Goal: Use online tool/utility: Use online tool/utility

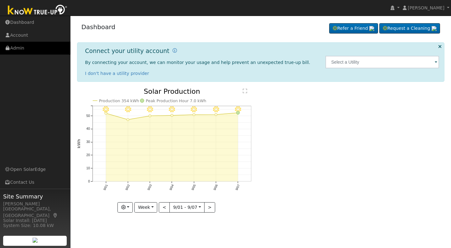
click at [16, 50] on link "Admin" at bounding box center [35, 48] width 71 height 13
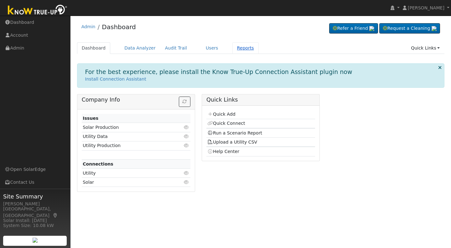
click at [243, 50] on link "Reports" at bounding box center [246, 48] width 26 height 12
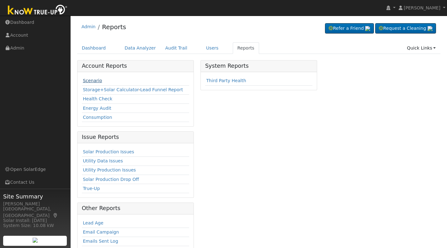
click at [92, 80] on link "Scenario" at bounding box center [92, 80] width 19 height 5
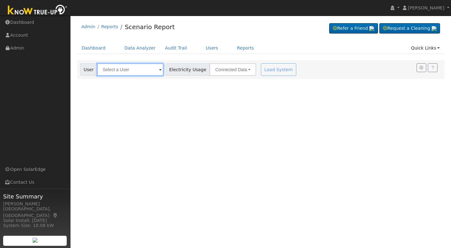
click at [109, 69] on input "text" at bounding box center [130, 69] width 66 height 13
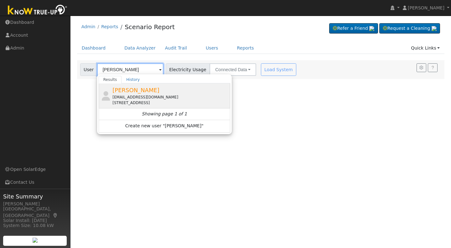
type input "Andrew Olson"
click at [133, 91] on span "Andrew Olson" at bounding box center [136, 90] width 47 height 7
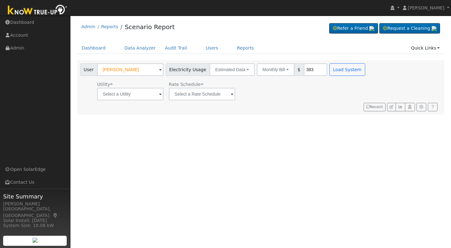
click at [307, 69] on input "383" at bounding box center [316, 69] width 24 height 13
drag, startPoint x: 307, startPoint y: 69, endPoint x: 290, endPoint y: 68, distance: 16.3
click at [290, 68] on div "Monthly Bill Annual Consumption Monthly Bill $ 383" at bounding box center [292, 69] width 71 height 13
type input "183"
click at [332, 69] on button "Load System" at bounding box center [348, 69] width 36 height 13
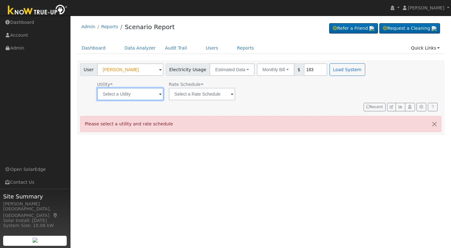
click at [157, 94] on input "text" at bounding box center [130, 94] width 66 height 13
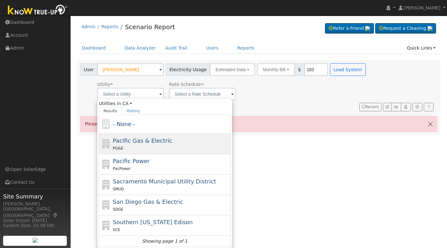
click at [159, 145] on div "PG&E" at bounding box center [171, 148] width 116 height 7
type input "Pacific Gas & Electric"
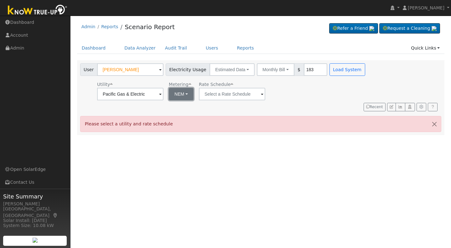
click at [188, 95] on button "NEM" at bounding box center [181, 94] width 25 height 13
click at [184, 116] on link "NBT" at bounding box center [190, 117] width 44 height 9
type input "E-ELEC"
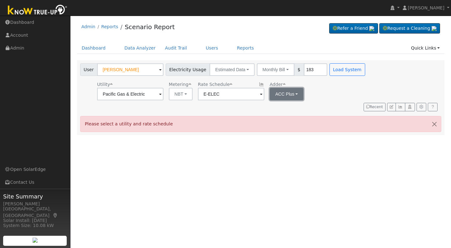
click at [297, 95] on button "ACC Plus" at bounding box center [287, 94] width 34 height 13
click at [289, 124] on link "SB-535" at bounding box center [290, 125] width 44 height 9
click at [334, 73] on button "Load System" at bounding box center [348, 69] width 36 height 13
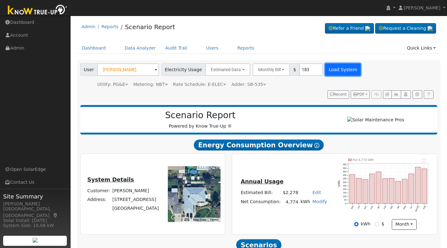
drag, startPoint x: 300, startPoint y: 70, endPoint x: 334, endPoint y: 67, distance: 34.6
click at [334, 67] on button "Load System" at bounding box center [343, 69] width 36 height 13
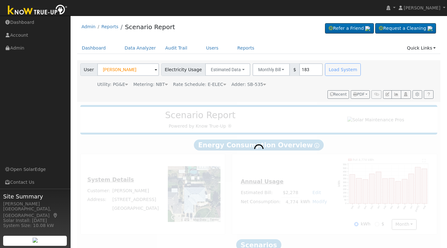
click at [334, 67] on div "Load System" at bounding box center [344, 69] width 40 height 13
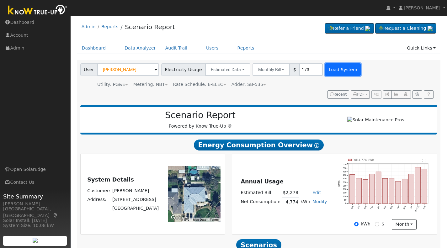
click at [330, 71] on button "Load System" at bounding box center [343, 69] width 36 height 13
click at [304, 66] on input "173" at bounding box center [311, 69] width 24 height 13
type input "174"
click at [336, 70] on button "Load System" at bounding box center [343, 69] width 36 height 13
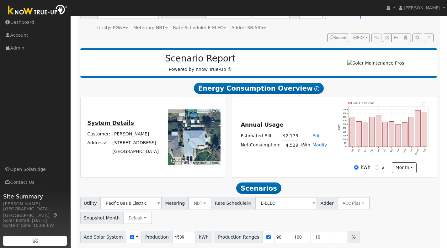
scroll to position [81, 0]
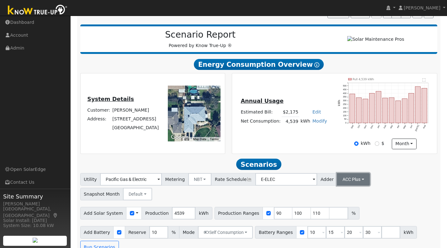
click at [348, 182] on button "ACC Plus" at bounding box center [353, 179] width 33 height 13
click at [331, 215] on link "SB-535" at bounding box center [346, 211] width 44 height 9
click at [329, 215] on input "number" at bounding box center [338, 213] width 19 height 13
drag, startPoint x: 326, startPoint y: 216, endPoint x: 316, endPoint y: 217, distance: 10.4
click at [316, 217] on div "Production Ranges 90 100 110 125 %" at bounding box center [295, 213] width 163 height 13
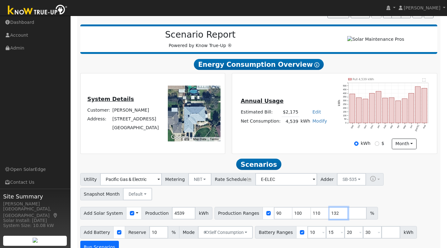
type input "132"
click at [108, 244] on button "Run Scenarios" at bounding box center [99, 247] width 39 height 13
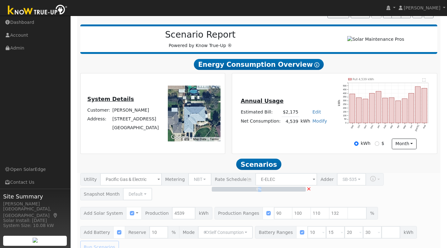
click at [108, 244] on div "0% ×" at bounding box center [259, 213] width 364 height 80
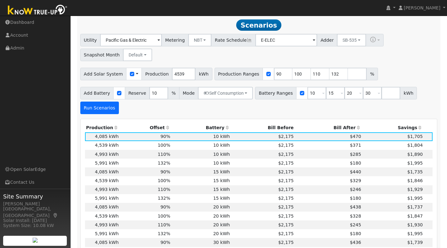
scroll to position [223, 0]
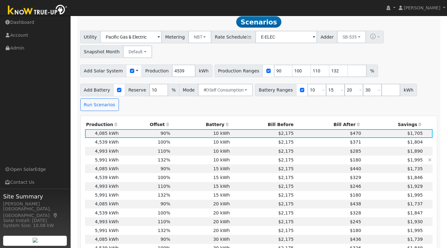
click at [183, 163] on td "10 kWh" at bounding box center [201, 160] width 60 height 9
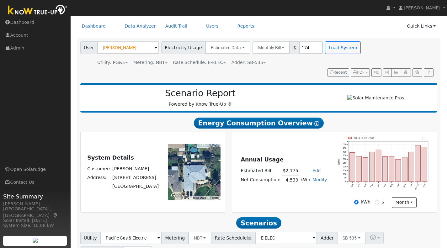
scroll to position [0, 0]
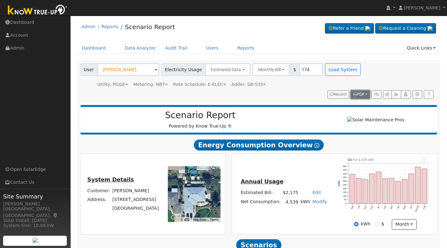
click at [361, 94] on span "PDF" at bounding box center [358, 94] width 11 height 4
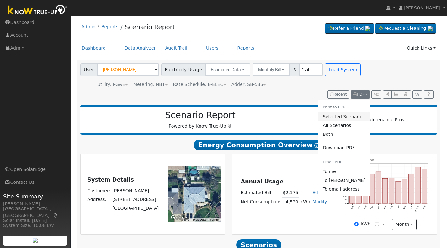
click at [336, 116] on link "Selected Scenario" at bounding box center [343, 116] width 51 height 9
